Goal: Information Seeking & Learning: Learn about a topic

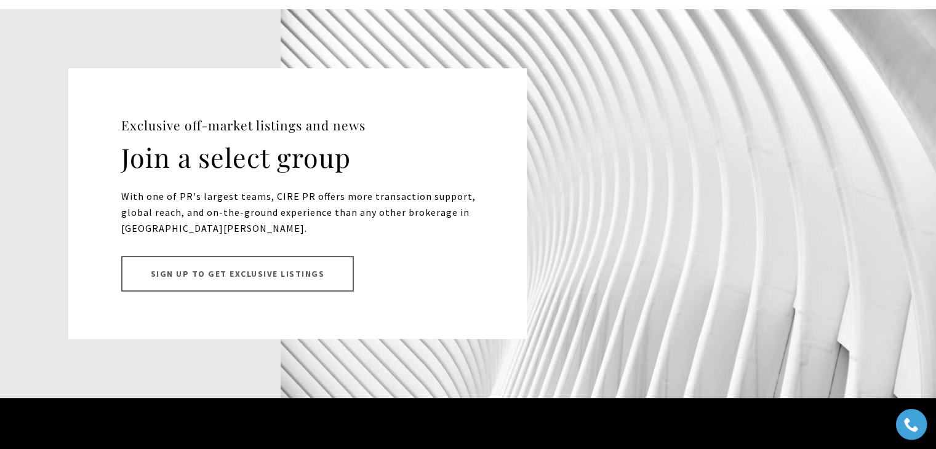
scroll to position [10162, 0]
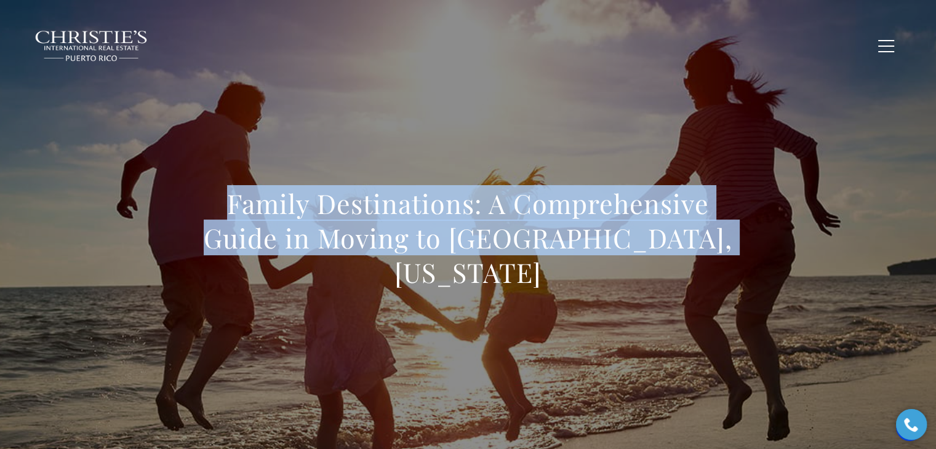
drag, startPoint x: 722, startPoint y: 259, endPoint x: 222, endPoint y: 218, distance: 502.0
click at [222, 218] on h1 "Family Destinations: A Comprehensive Guide in Moving to Dorado, Puerto Rico" at bounding box center [468, 237] width 543 height 103
copy h1 "Family Destinations: A Comprehensive Guide in Moving to Dorado, Puerto Rico"
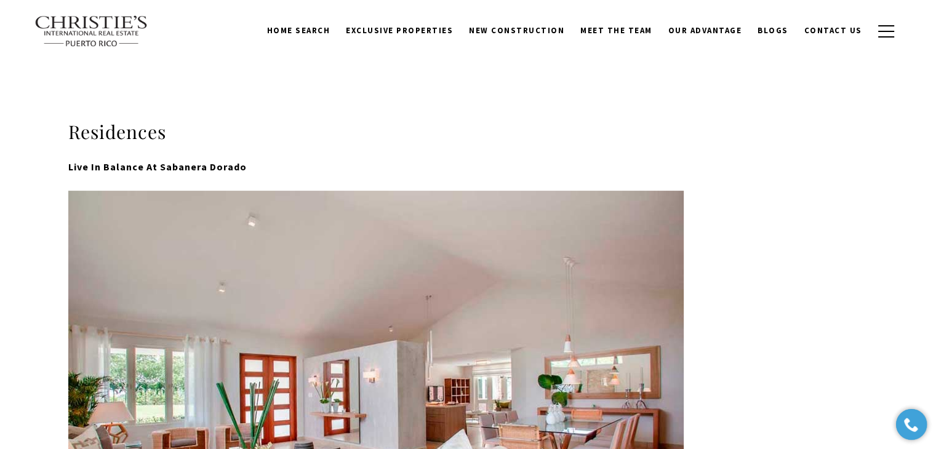
scroll to position [308, 0]
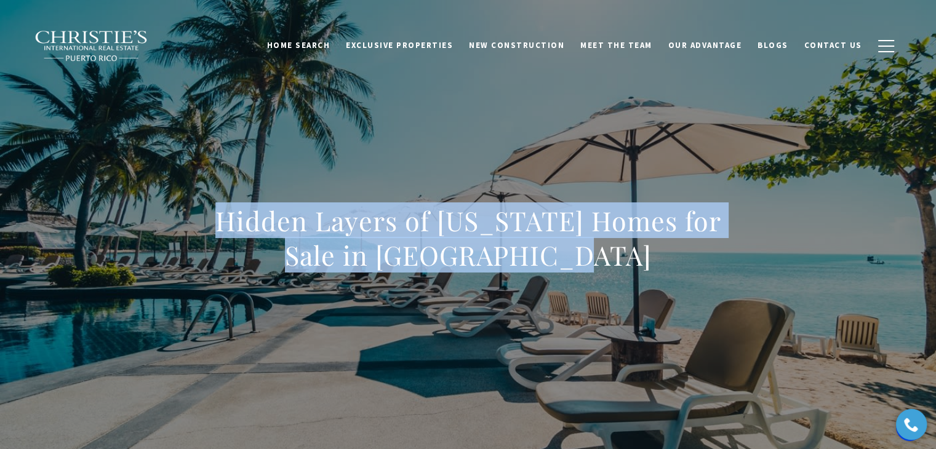
drag, startPoint x: 610, startPoint y: 254, endPoint x: 215, endPoint y: 217, distance: 396.8
click at [215, 217] on h1 "Hidden Layers of [US_STATE] Homes for Sale in [GEOGRAPHIC_DATA]" at bounding box center [468, 238] width 543 height 69
copy h1 "Hidden Layers of [US_STATE] Homes for Sale in [GEOGRAPHIC_DATA]"
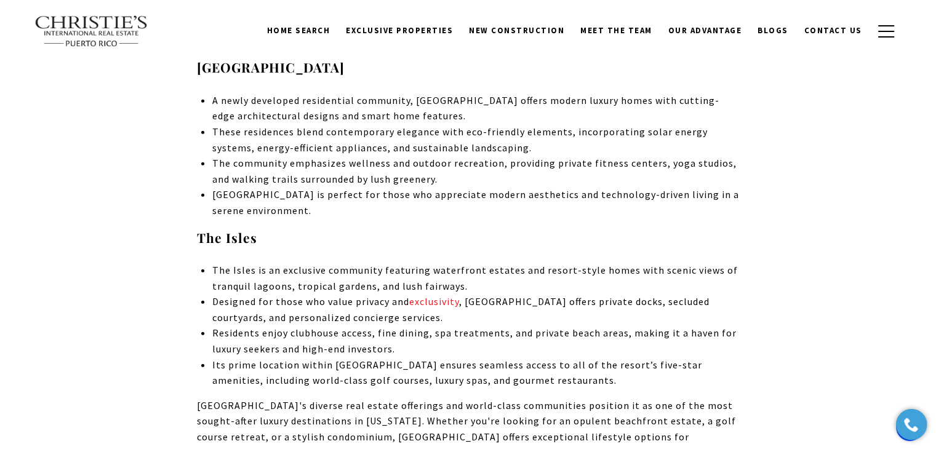
scroll to position [3262, 0]
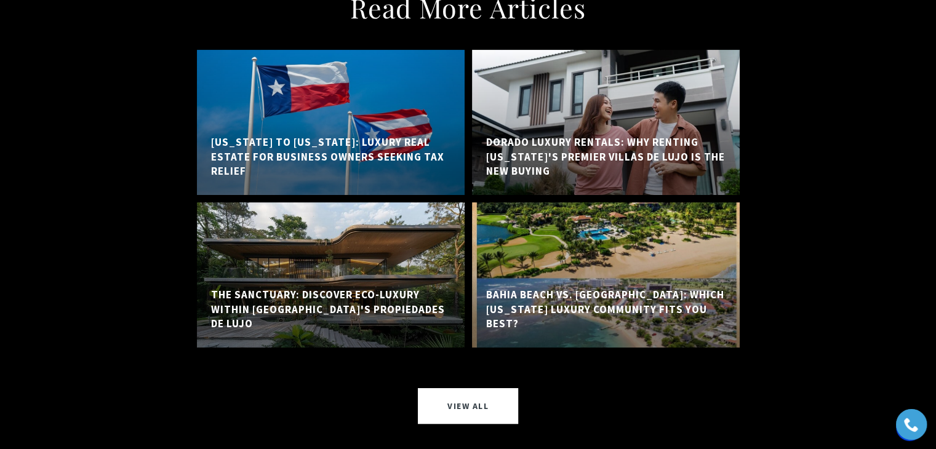
scroll to position [9720, 0]
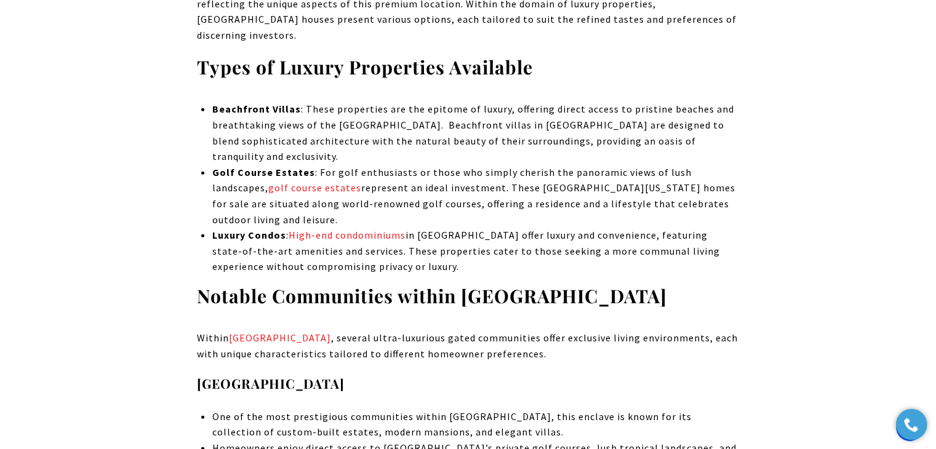
scroll to position [3200, 0]
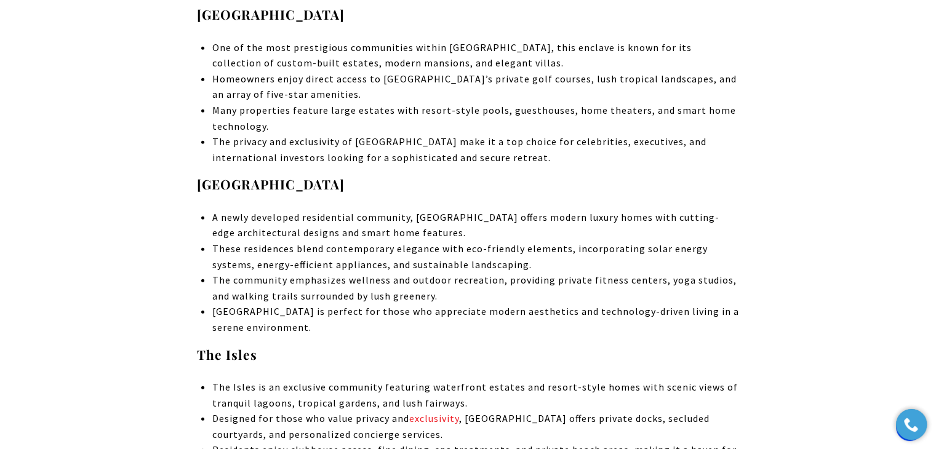
click at [300, 241] on li "These residences blend contemporary elegance with eco-friendly elements, incorp…" at bounding box center [475, 256] width 527 height 31
drag, startPoint x: 300, startPoint y: 222, endPoint x: 608, endPoint y: 79, distance: 339.2
click at [608, 103] on li "Many properties feature large estates with resort-style pools, guesthouses, hom…" at bounding box center [475, 118] width 527 height 31
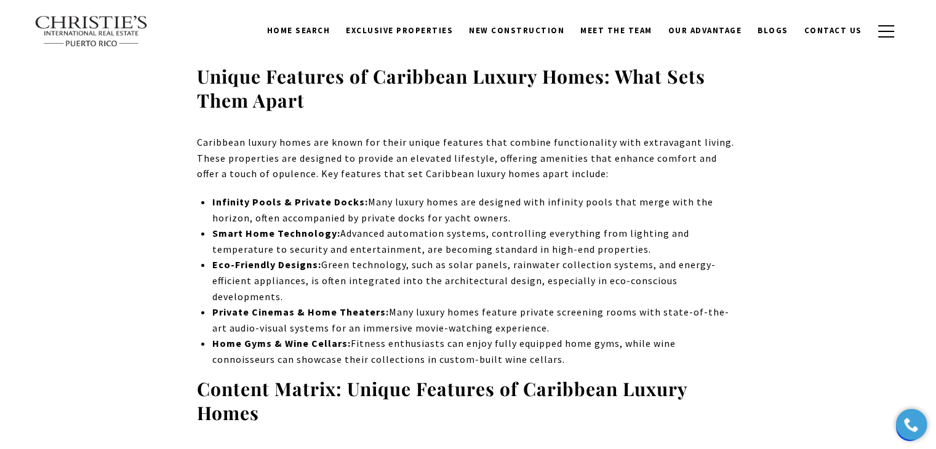
scroll to position [4518, 0]
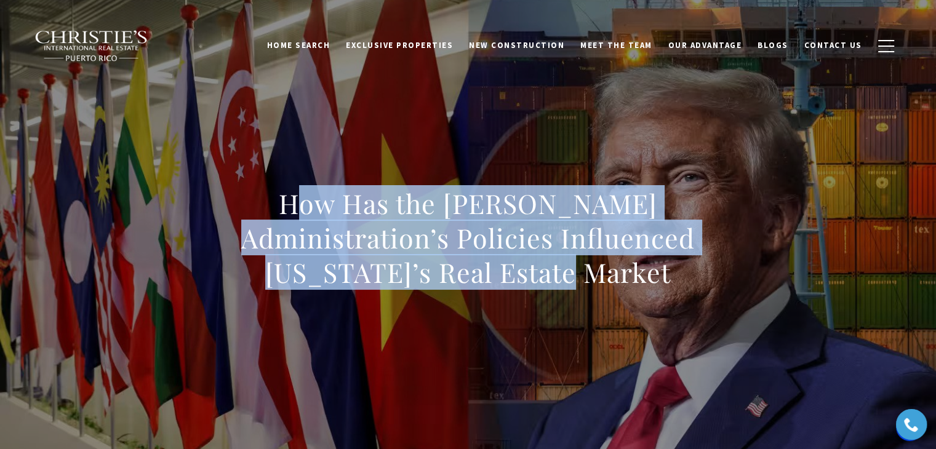
drag, startPoint x: 247, startPoint y: 200, endPoint x: 575, endPoint y: 272, distance: 336.4
click at [575, 272] on h1 "How Has the Trump Administration’s Policies Influenced Puerto Rico’s Real Estat…" at bounding box center [468, 237] width 543 height 103
click at [571, 276] on h1 "How Has the Trump Administration’s Policies Influenced Puerto Rico’s Real Estat…" at bounding box center [468, 237] width 543 height 103
drag, startPoint x: 564, startPoint y: 277, endPoint x: 182, endPoint y: 210, distance: 388.0
click at [182, 210] on div "How Has the Trump Administration’s Policies Influenced Puerto Rico’s Real Estat…" at bounding box center [469, 246] width 862 height 369
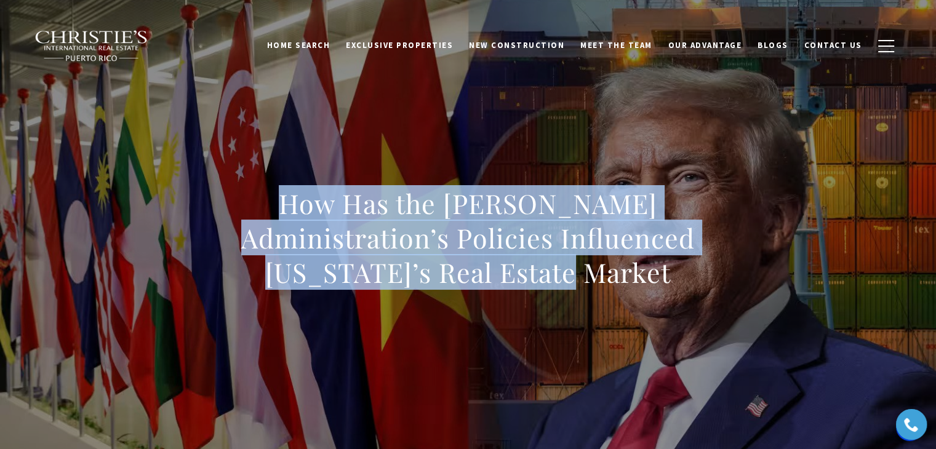
copy h1 "How Has the Trump Administration’s Policies Influenced Puerto Rico’s Real Estat…"
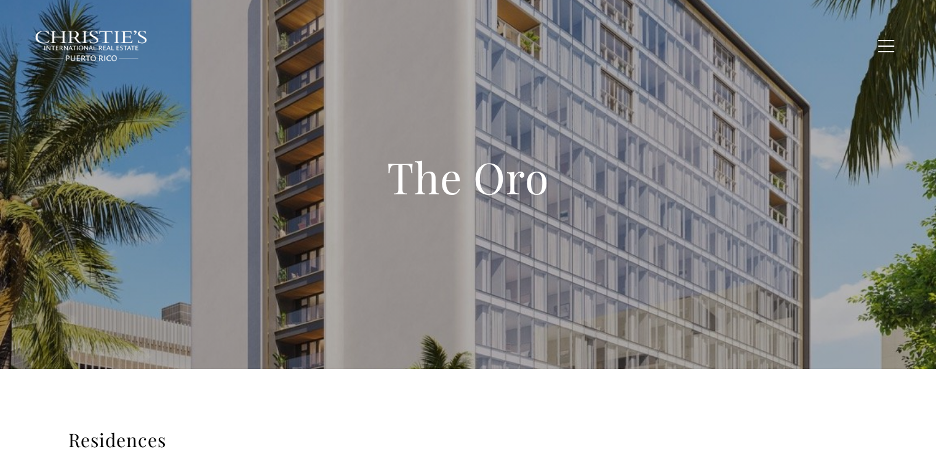
type input "**********"
type input "*********"
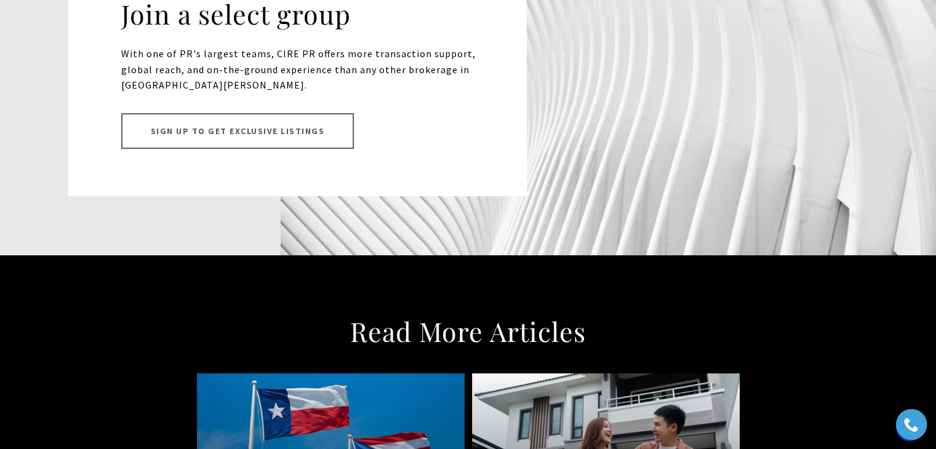
scroll to position [9933, 0]
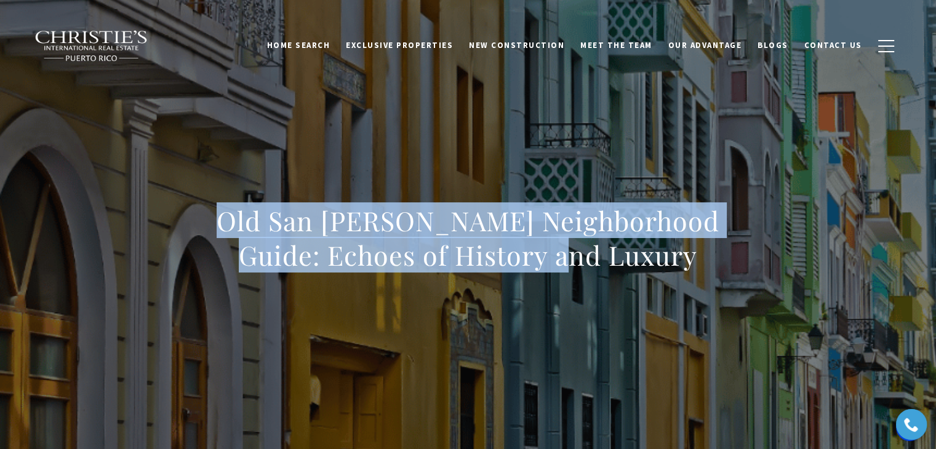
drag, startPoint x: 605, startPoint y: 259, endPoint x: 182, endPoint y: 232, distance: 423.7
click at [182, 232] on div "Old San [PERSON_NAME] Neighborhood Guide: Echoes of History and Luxury" at bounding box center [469, 246] width 862 height 369
copy h1 "Old San [PERSON_NAME] Neighborhood Guide: Echoes of History and Luxury"
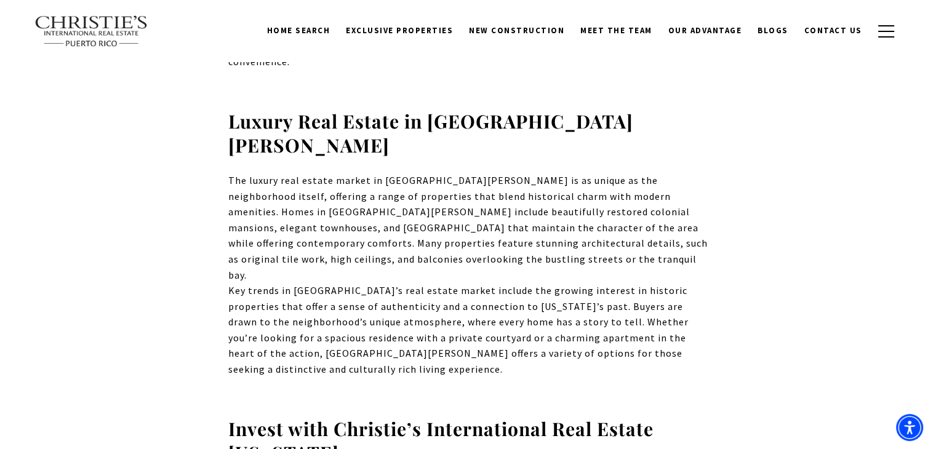
scroll to position [554, 0]
